Goal: Task Accomplishment & Management: Manage account settings

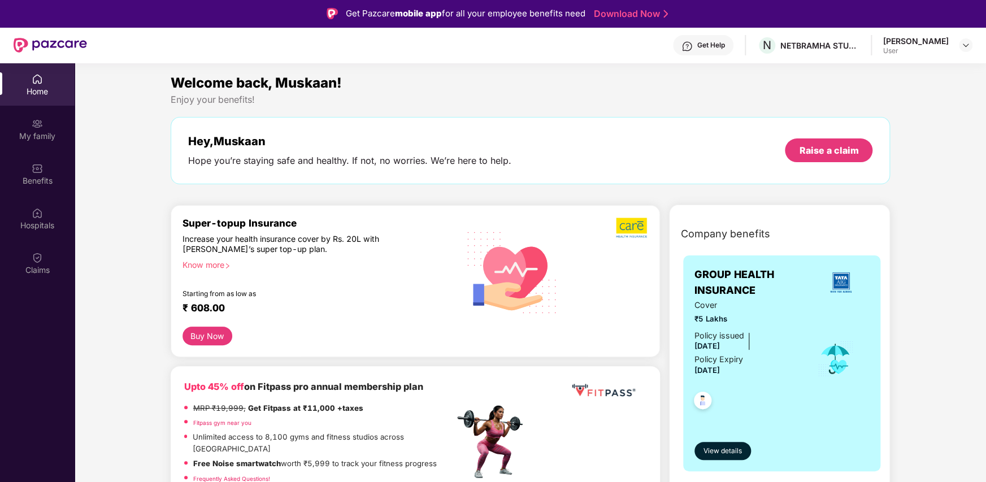
click at [966, 47] on img at bounding box center [965, 45] width 9 height 9
click at [890, 118] on div "Logout M [PERSON_NAME] User" at bounding box center [912, 88] width 147 height 70
click at [746, 94] on div "Enjoy your benefits!" at bounding box center [531, 100] width 720 height 12
